Goal: Find specific page/section: Find specific page/section

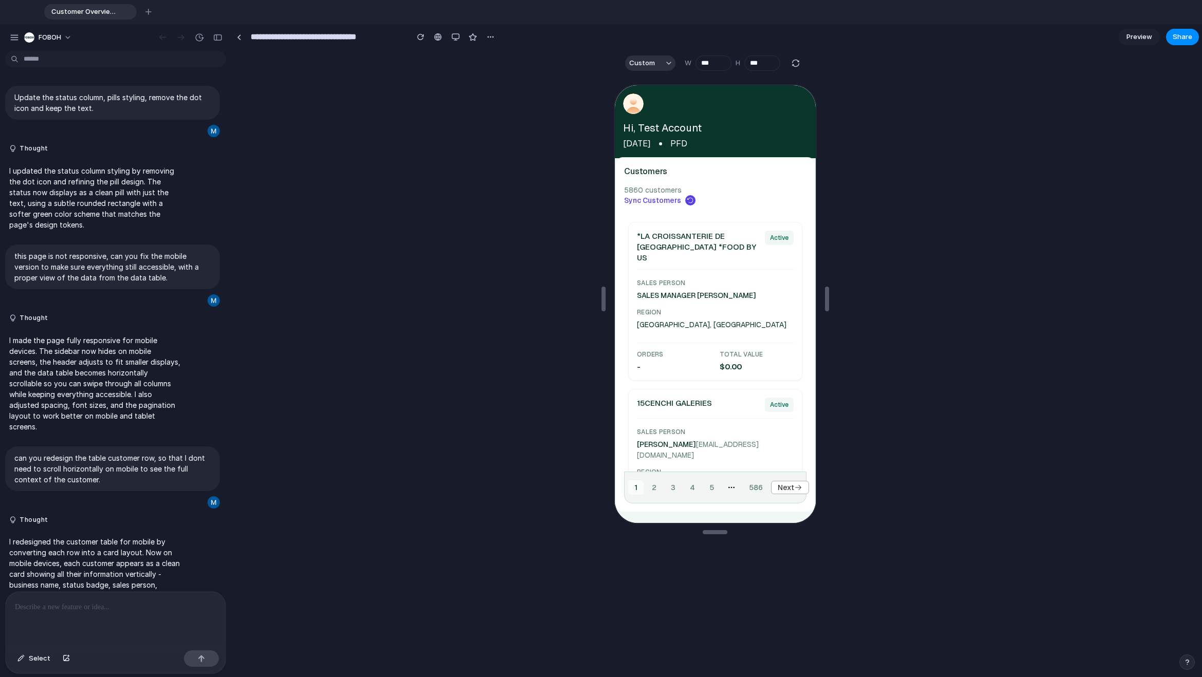
scroll to position [226, 0]
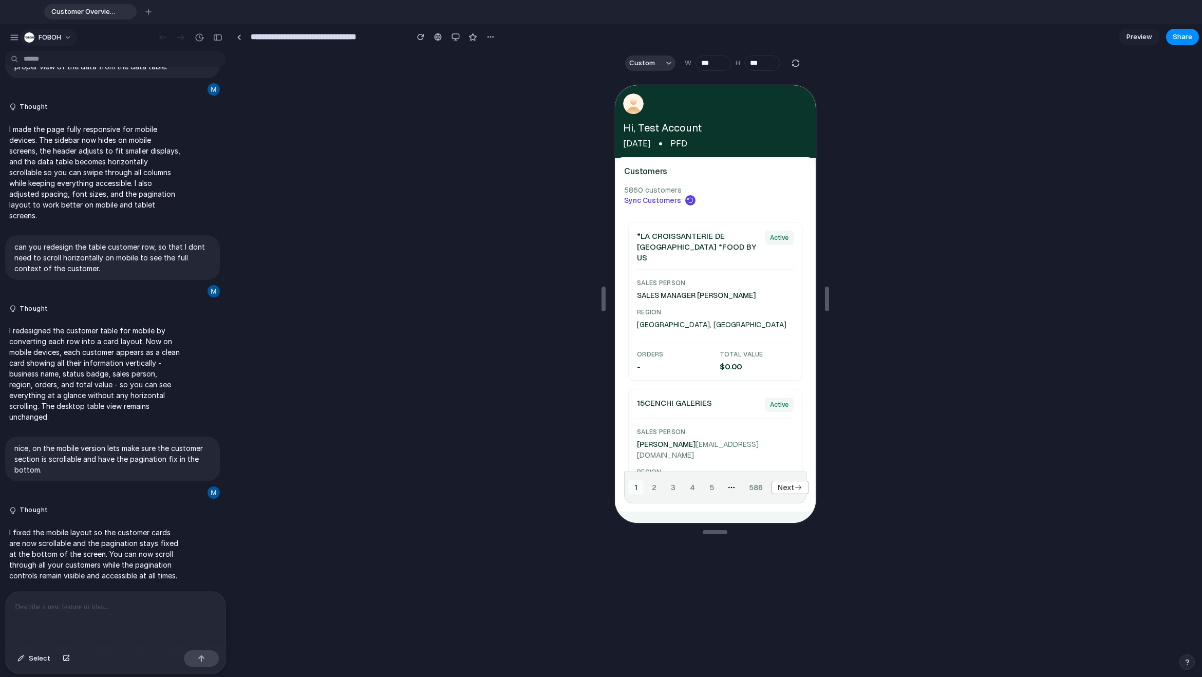
click at [50, 38] on span "FOBOH" at bounding box center [50, 37] width 23 height 10
click at [50, 38] on div "Settings Invite members Change theme Sign out" at bounding box center [601, 338] width 1202 height 677
type input "****"
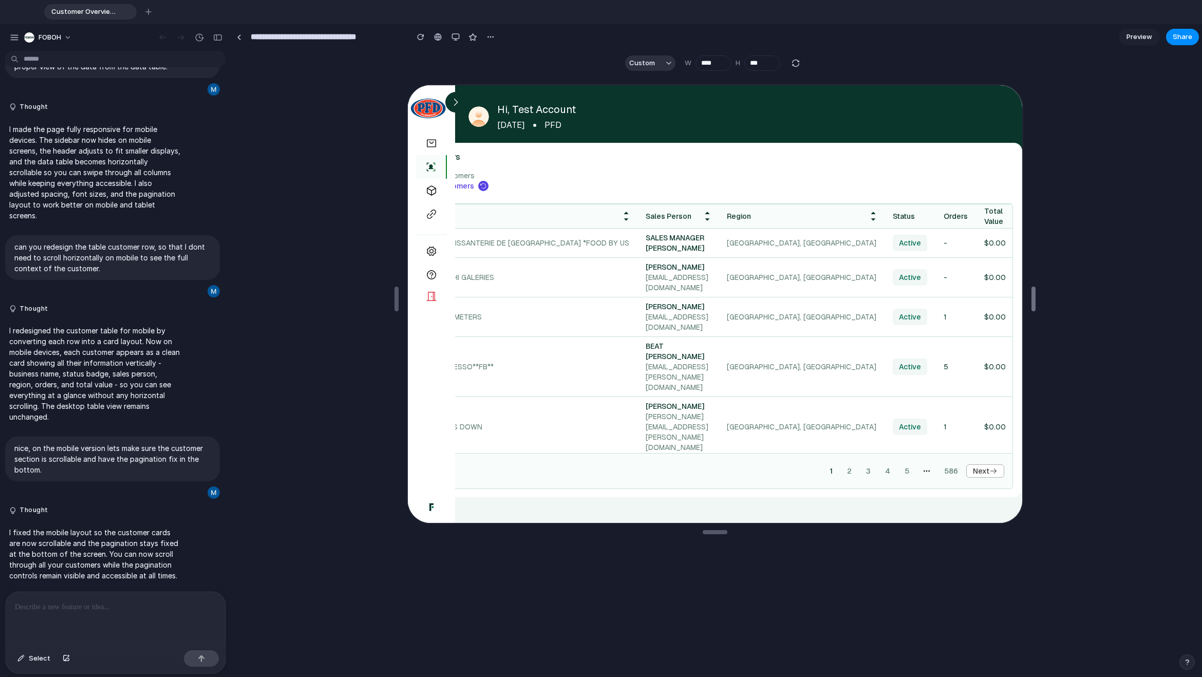
drag, startPoint x: 831, startPoint y: 303, endPoint x: 1155, endPoint y: 310, distance: 323.3
click at [21, 38] on button "FOBOH" at bounding box center [48, 37] width 57 height 16
click at [40, 39] on div "Settings Invite members Change theme Sign out" at bounding box center [601, 338] width 1202 height 677
click at [12, 39] on div "button" at bounding box center [14, 37] width 9 height 9
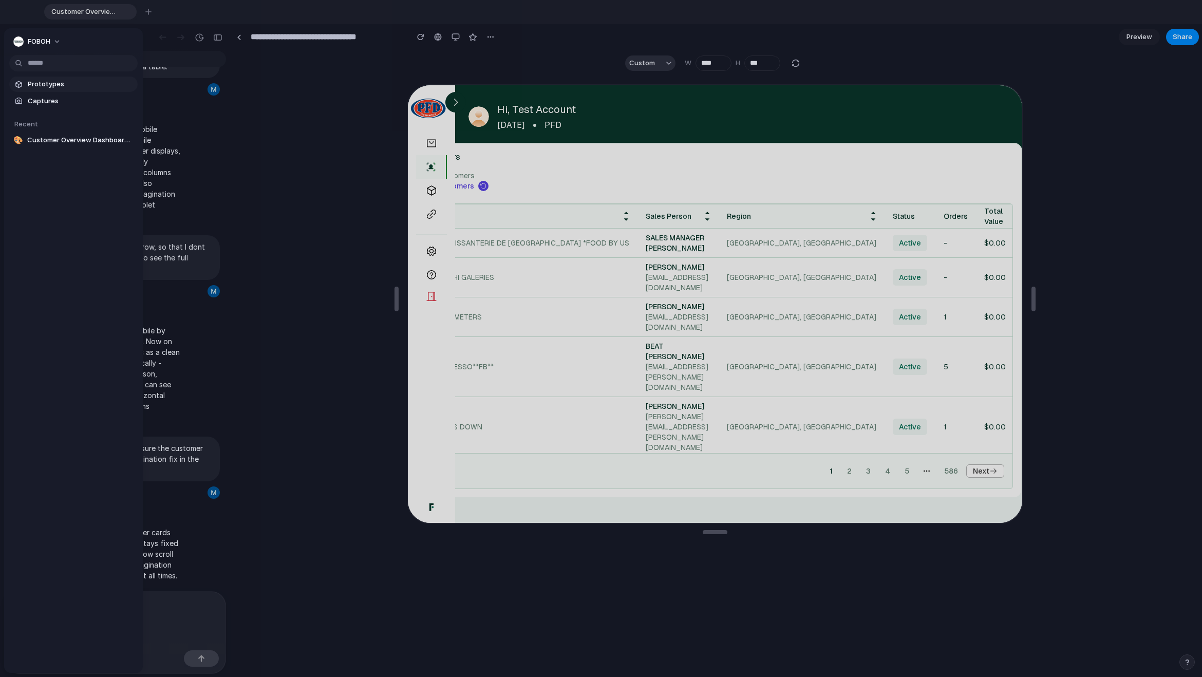
click at [46, 80] on span "Prototypes" at bounding box center [81, 84] width 106 height 10
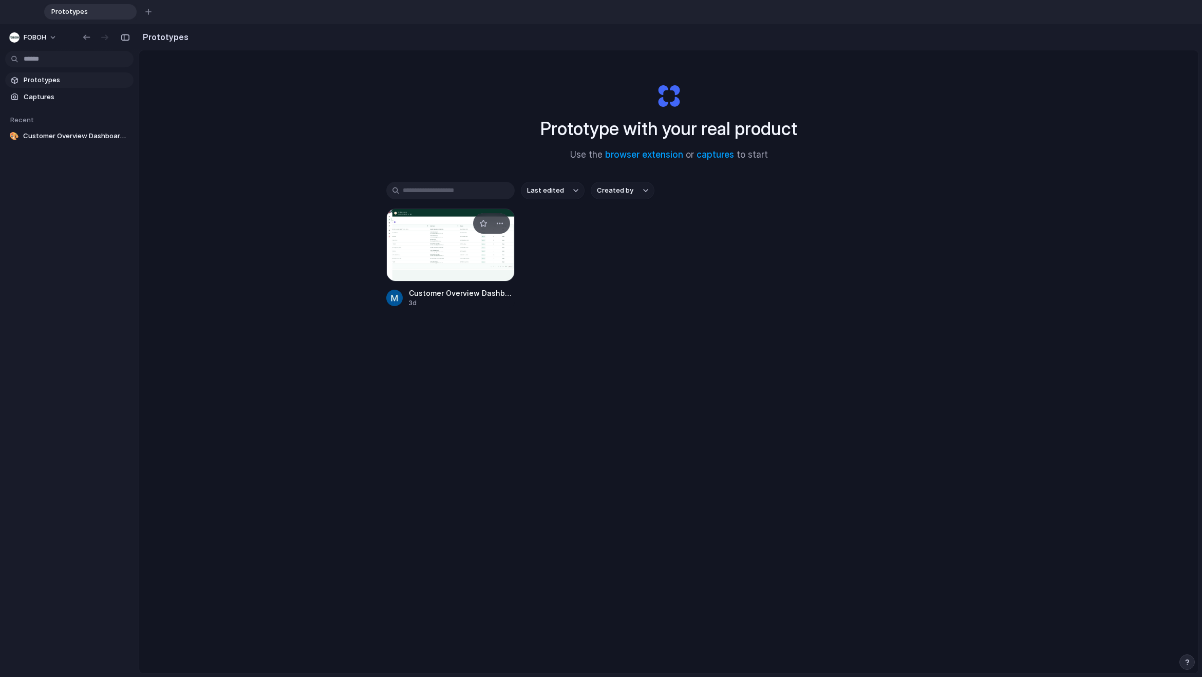
click at [436, 255] on div at bounding box center [450, 245] width 128 height 73
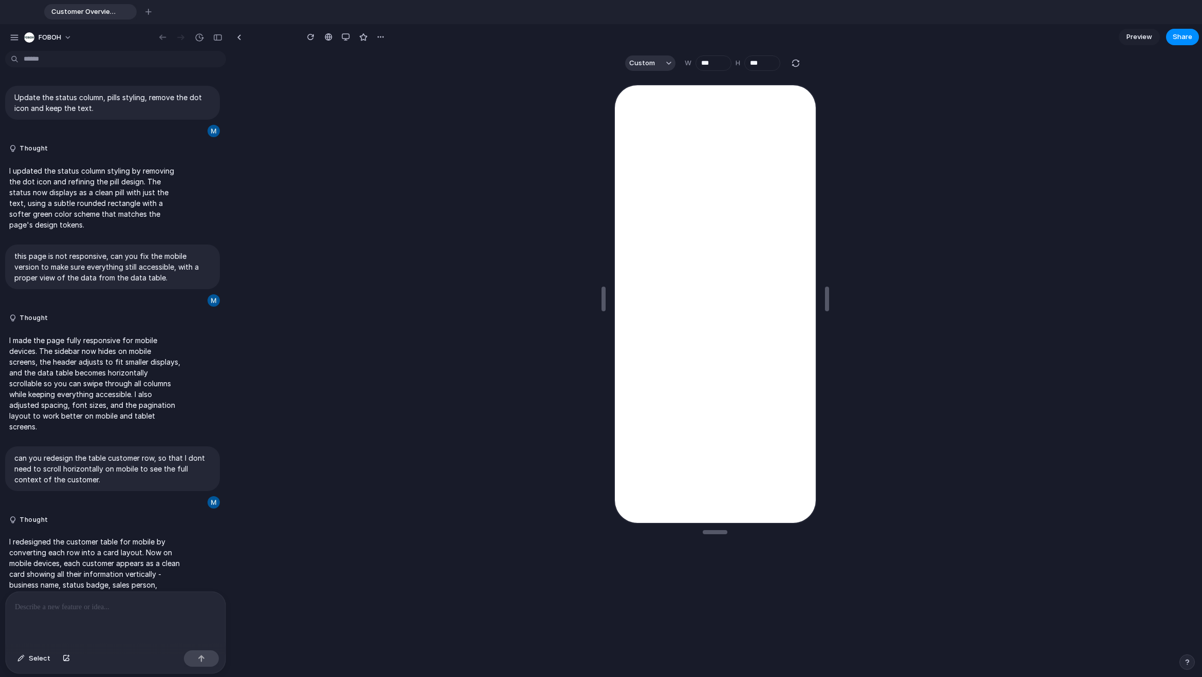
click at [436, 255] on div at bounding box center [715, 375] width 967 height 598
